Goal: Information Seeking & Learning: Find specific fact

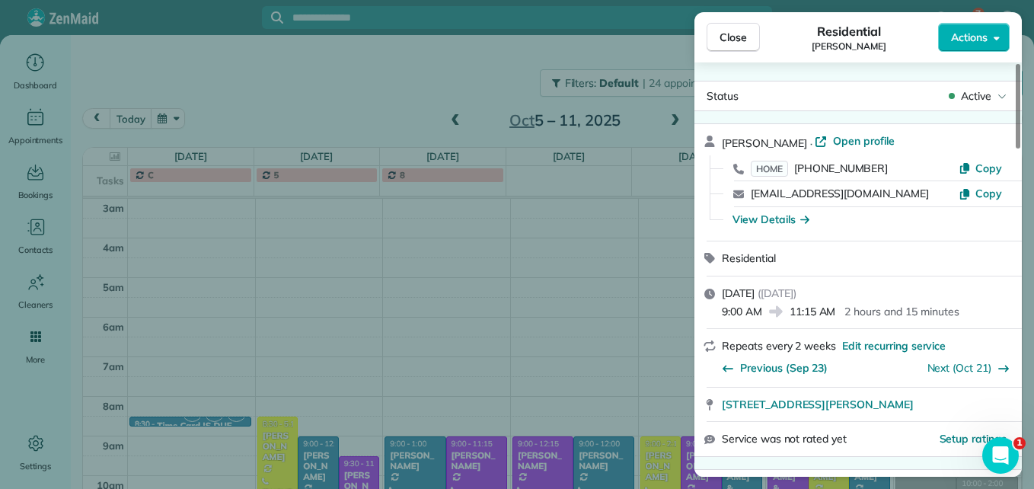
scroll to position [914, 0]
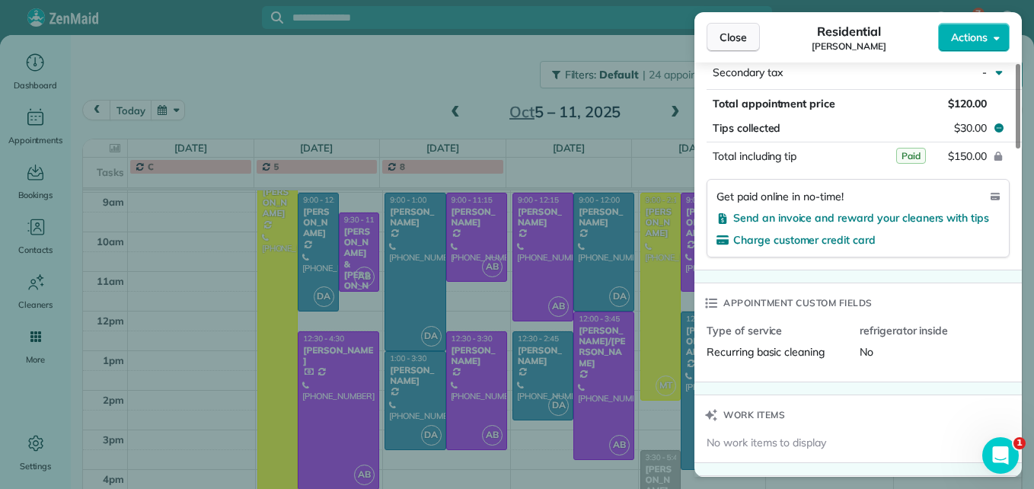
click at [712, 40] on button "Close" at bounding box center [733, 37] width 53 height 29
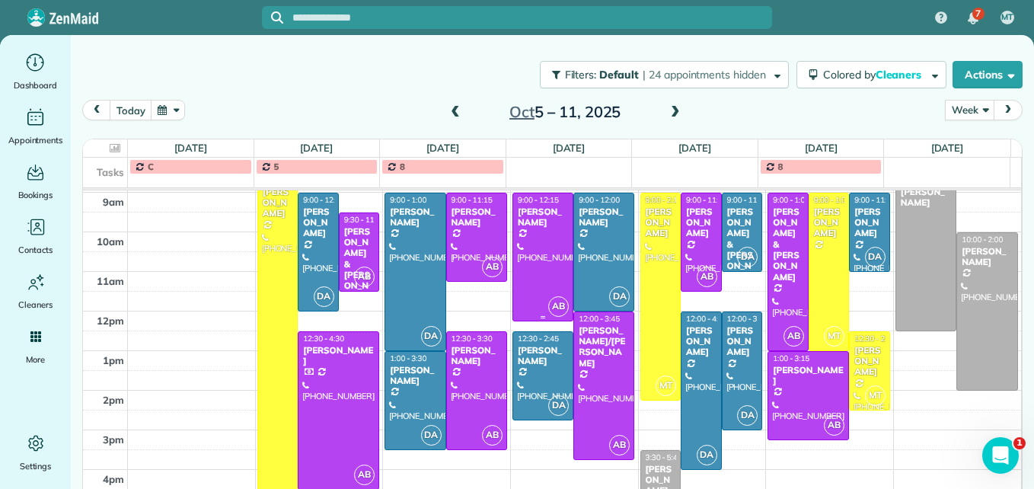
click at [547, 267] on div at bounding box center [542, 256] width 59 height 127
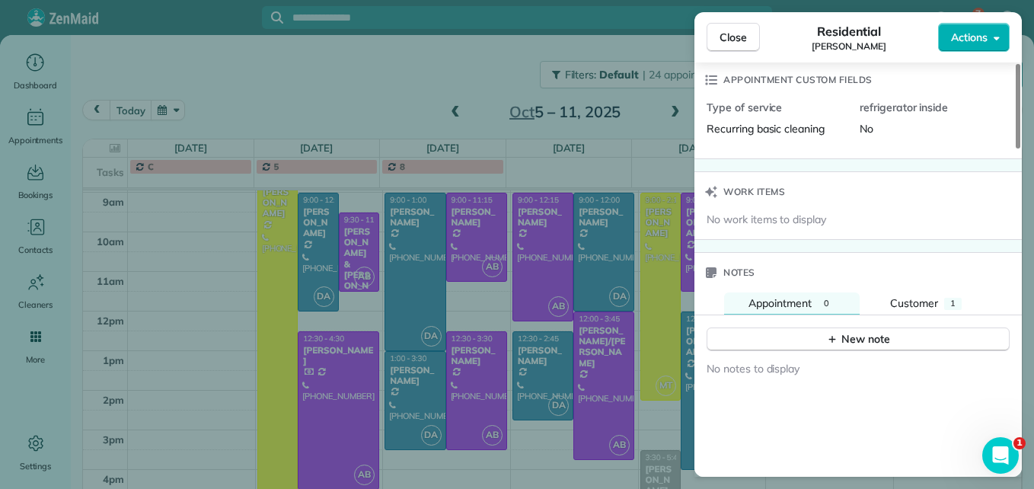
scroll to position [1144, 0]
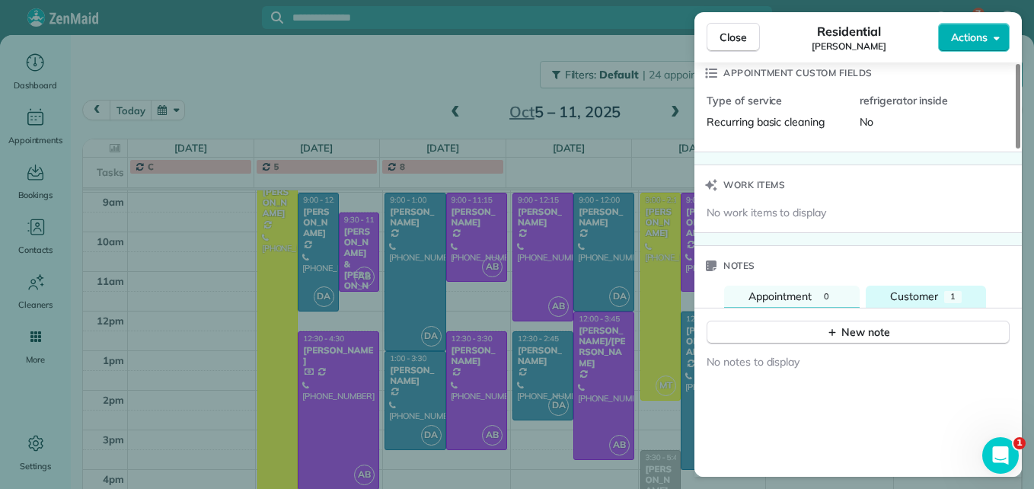
click at [922, 292] on span "Customer" at bounding box center [914, 296] width 48 height 14
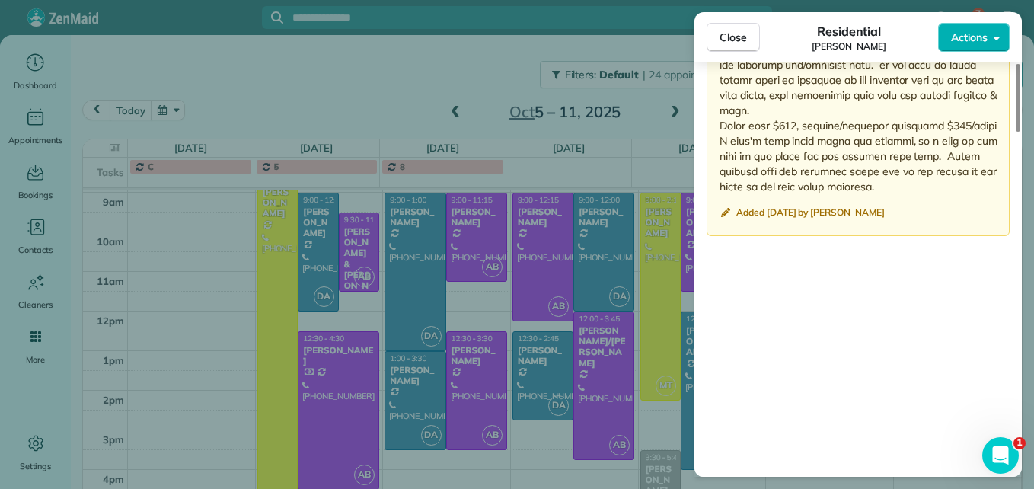
scroll to position [1795, 0]
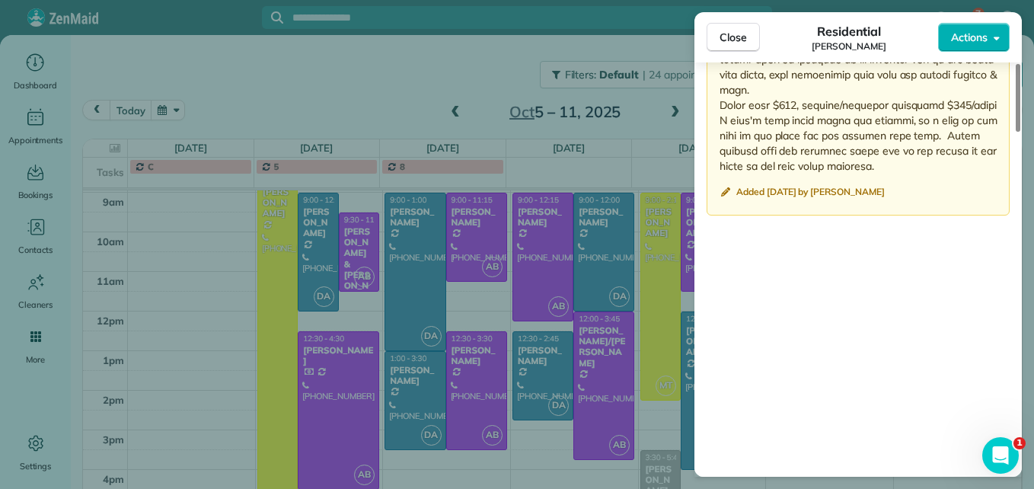
drag, startPoint x: 720, startPoint y: 161, endPoint x: 924, endPoint y: 164, distance: 203.3
copy p "[PERSON_NAME] big priorities are bathrooms and kitchen. She would like those cl…"
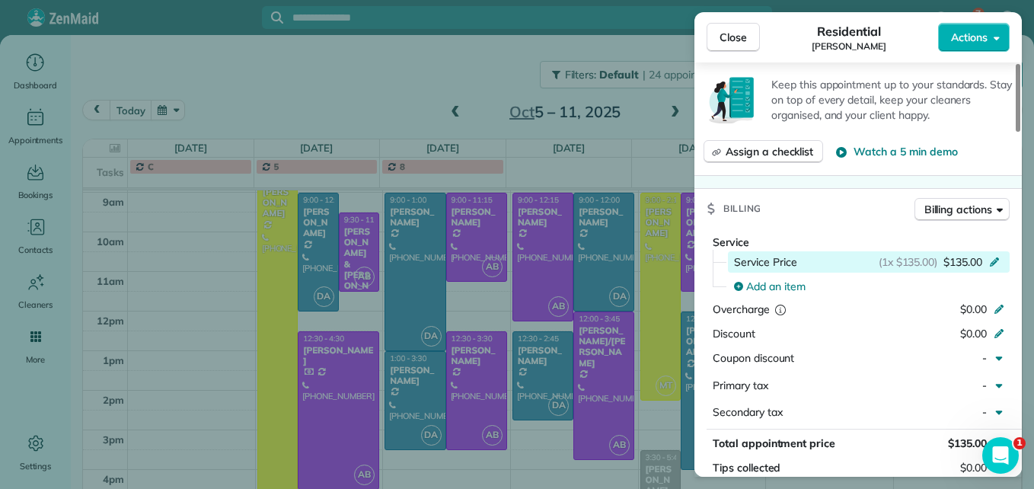
scroll to position [0, 0]
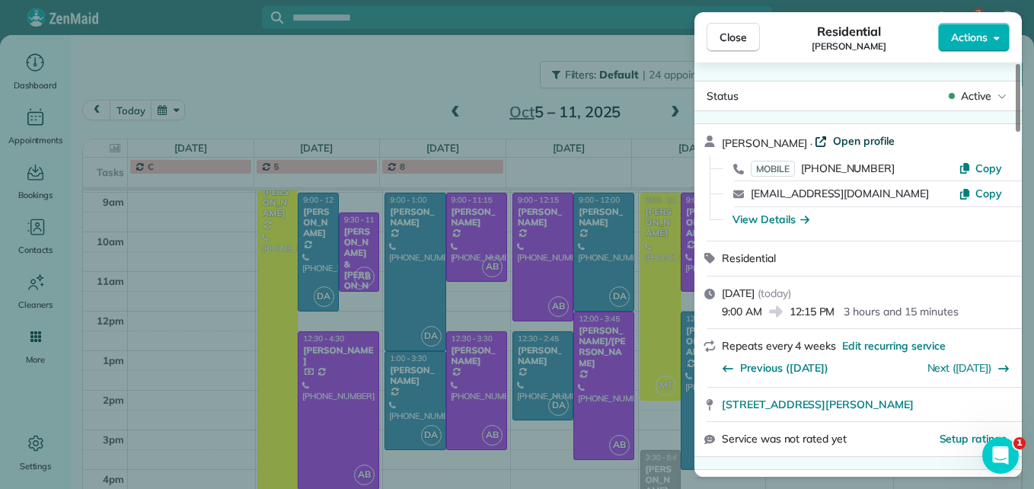
click at [833, 137] on span "Open profile" at bounding box center [864, 140] width 62 height 15
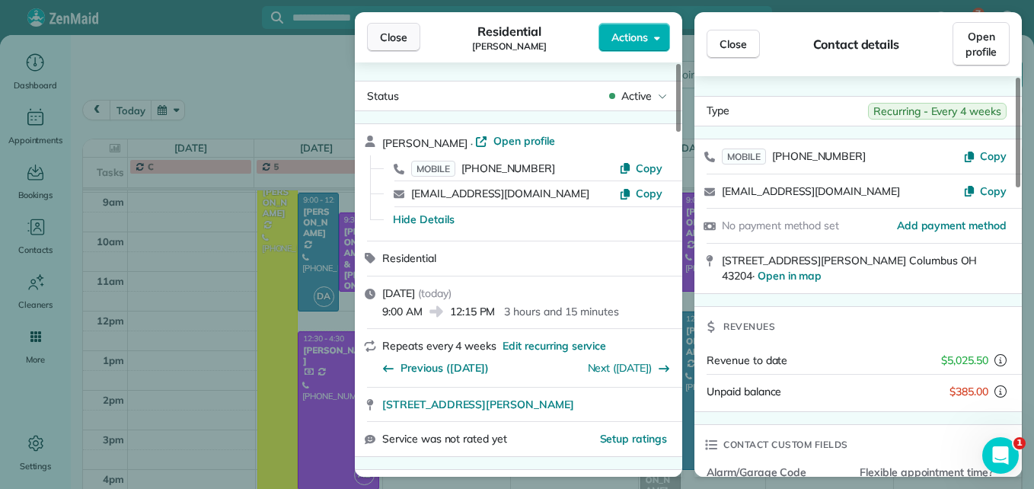
click at [379, 40] on button "Close" at bounding box center [393, 37] width 53 height 29
